Goal: Contribute content

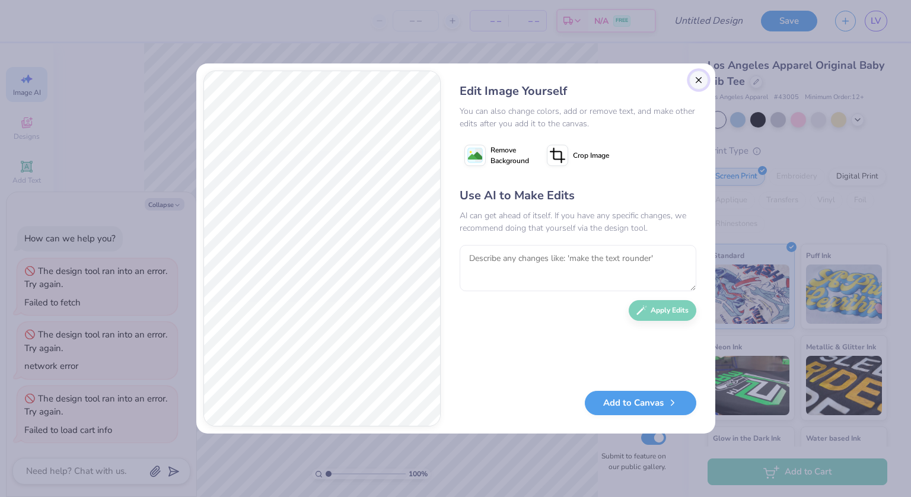
click at [701, 82] on button "Close" at bounding box center [698, 80] width 19 height 19
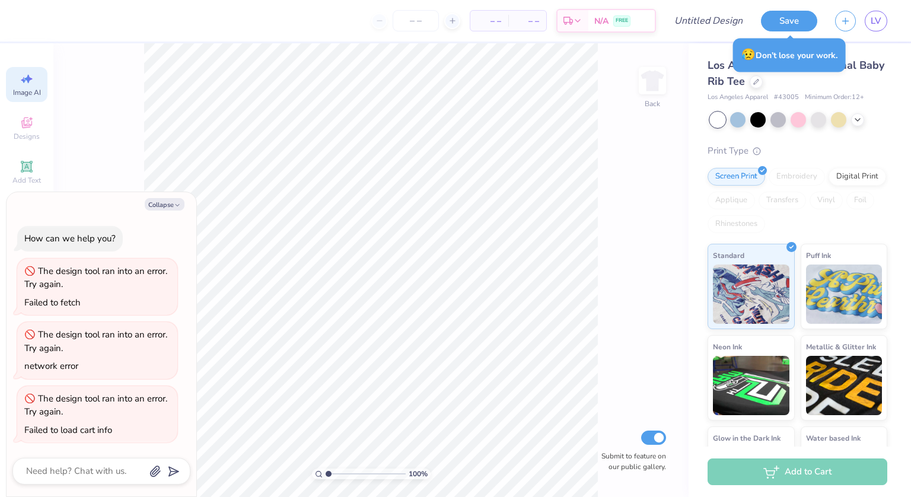
type textarea "x"
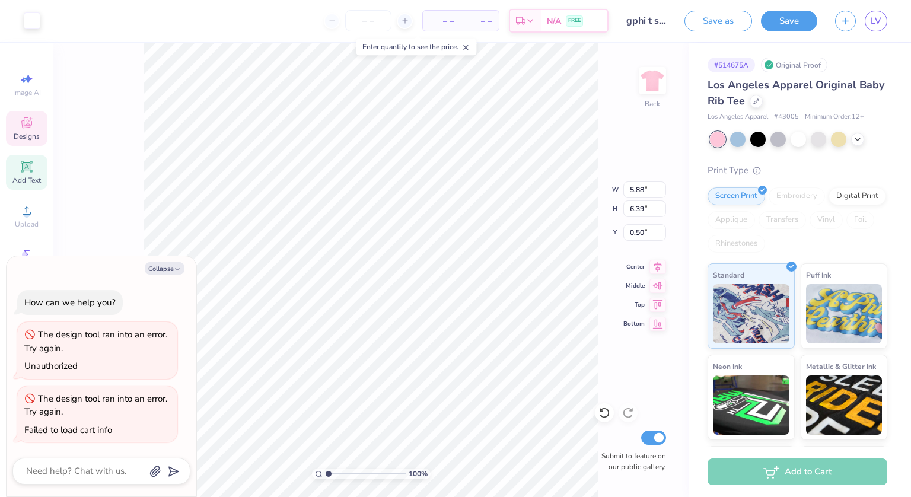
type textarea "x"
